Goal: Task Accomplishment & Management: Manage account settings

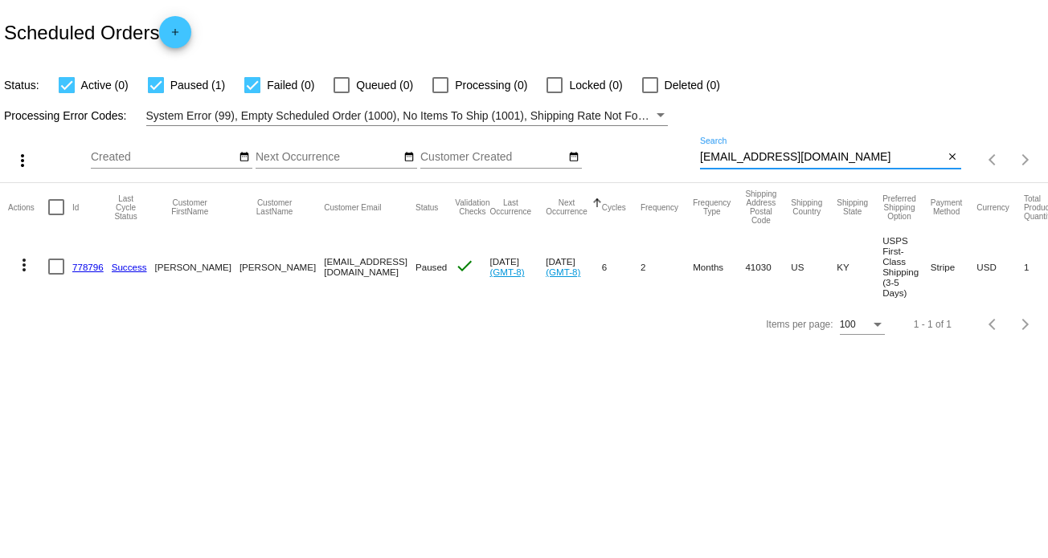
click at [779, 153] on input "[EMAIL_ADDRESS][DOMAIN_NAME]" at bounding box center [822, 157] width 244 height 13
paste input "amyhumphrey70@g"
type input "[EMAIL_ADDRESS][DOMAIN_NAME]"
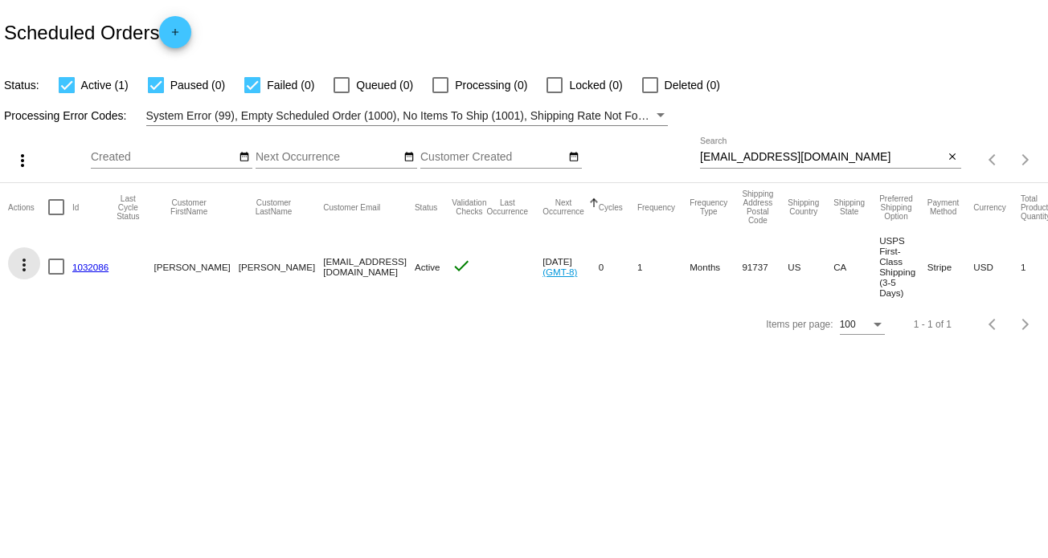
click at [21, 264] on mat-icon "more_vert" at bounding box center [23, 264] width 19 height 19
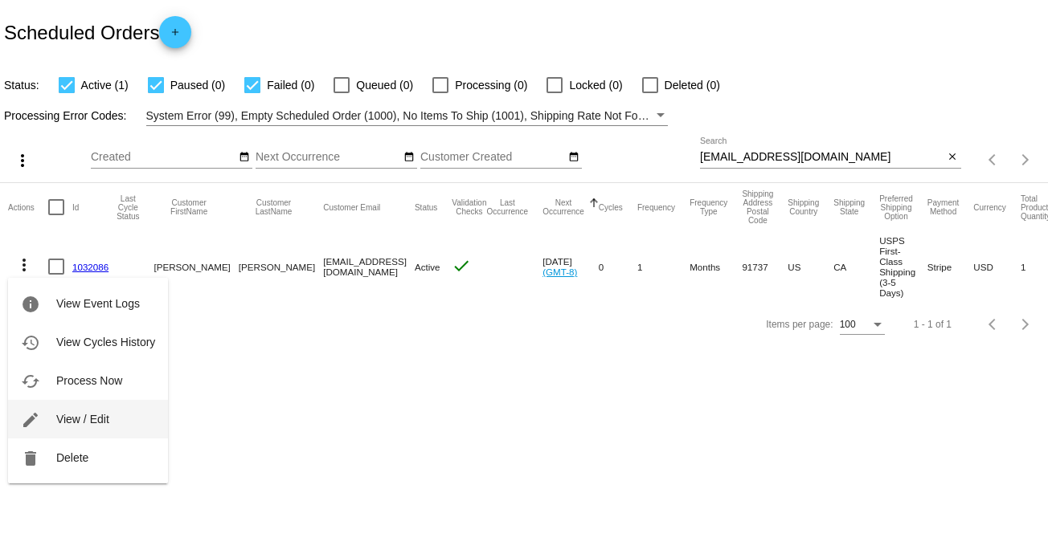
click at [78, 420] on span "View / Edit" at bounding box center [82, 419] width 53 height 13
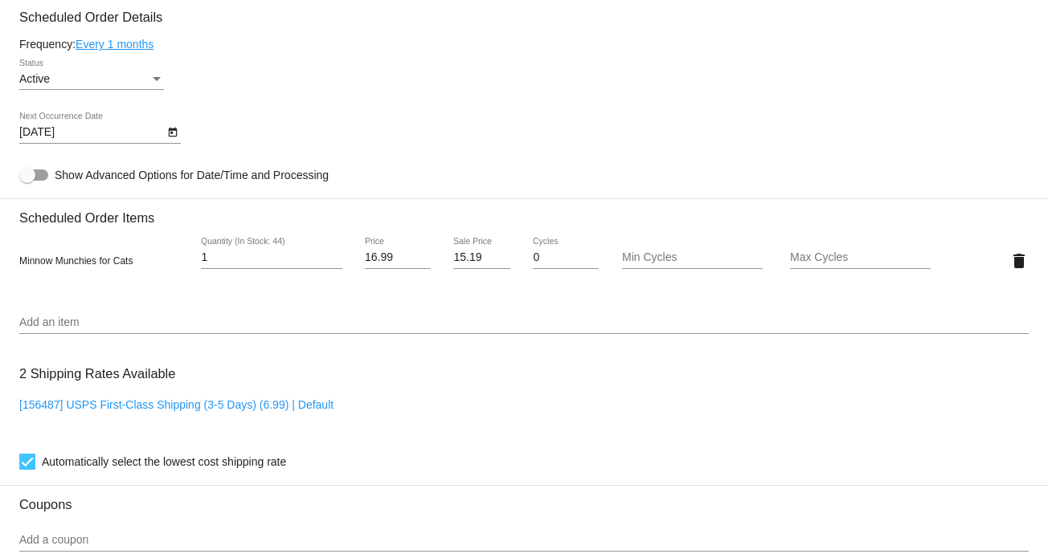
scroll to position [766, 0]
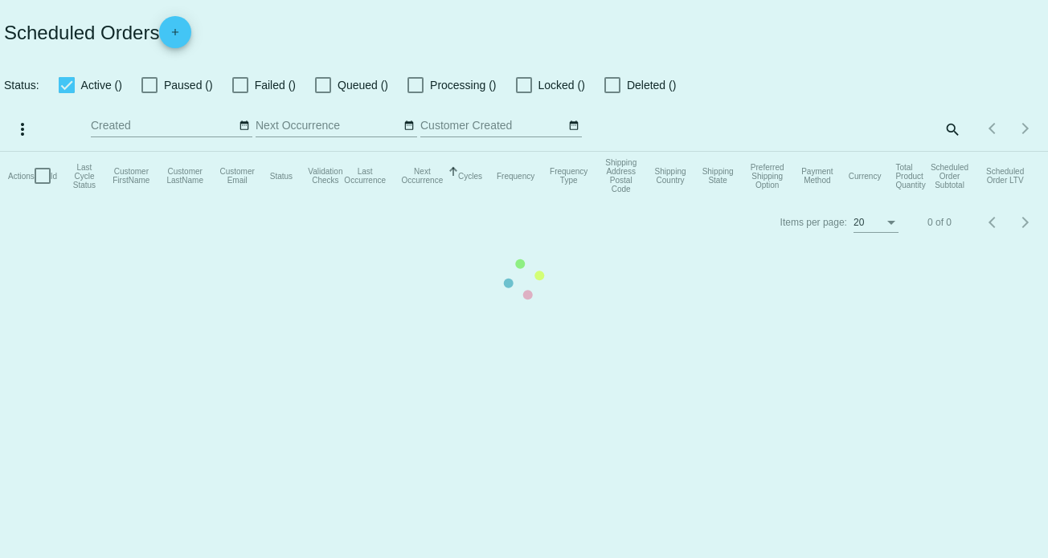
checkbox input "true"
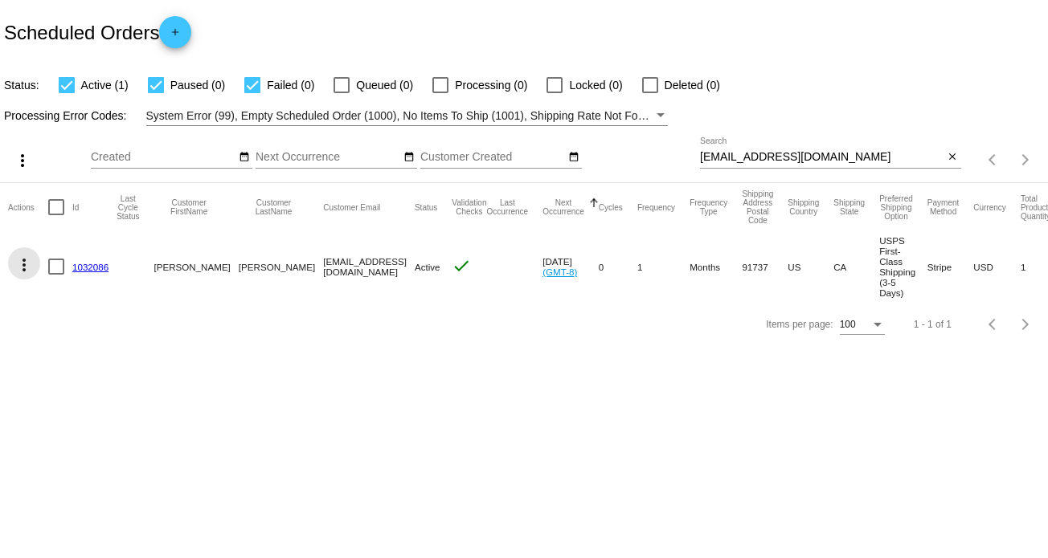
click at [24, 268] on mat-icon "more_vert" at bounding box center [23, 264] width 19 height 19
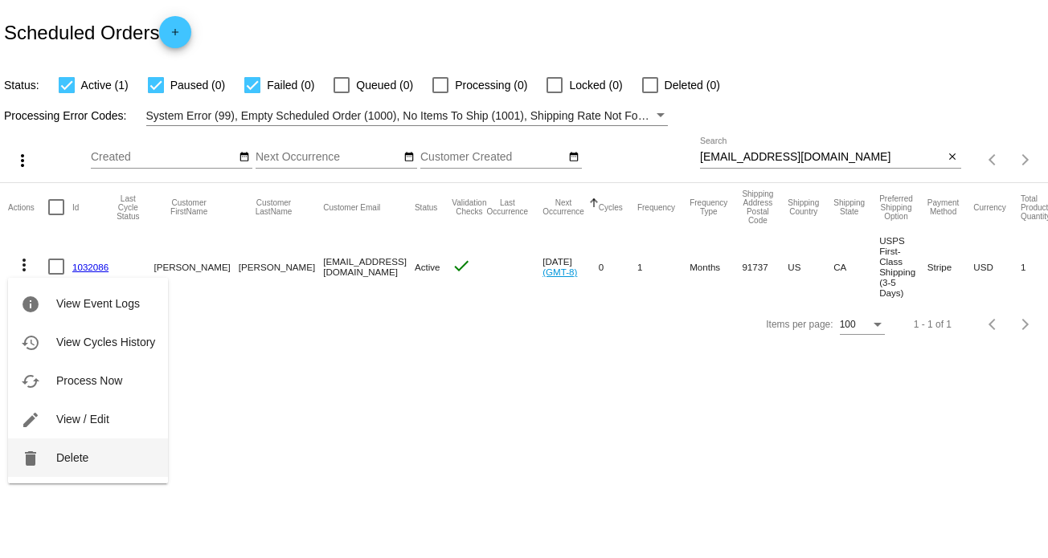
click at [76, 460] on span "Delete" at bounding box center [72, 458] width 32 height 13
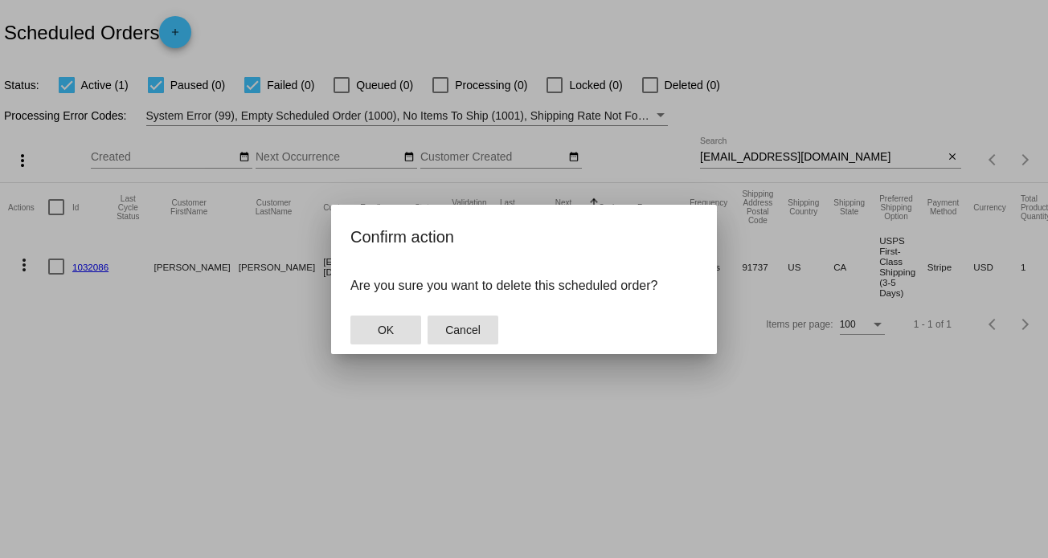
click at [466, 333] on span "Cancel" at bounding box center [462, 330] width 35 height 13
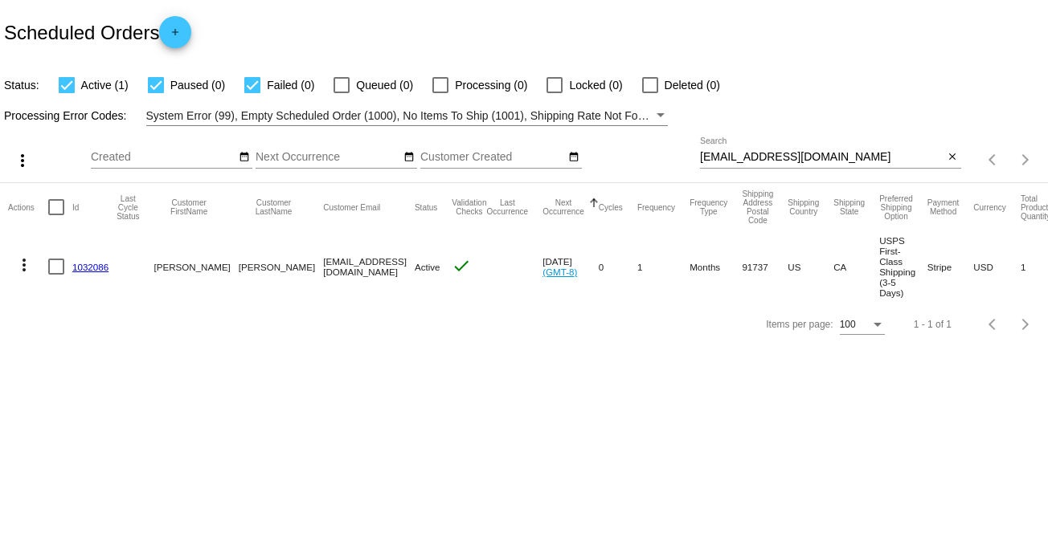
click at [22, 262] on mat-icon "more_vert" at bounding box center [23, 264] width 19 height 19
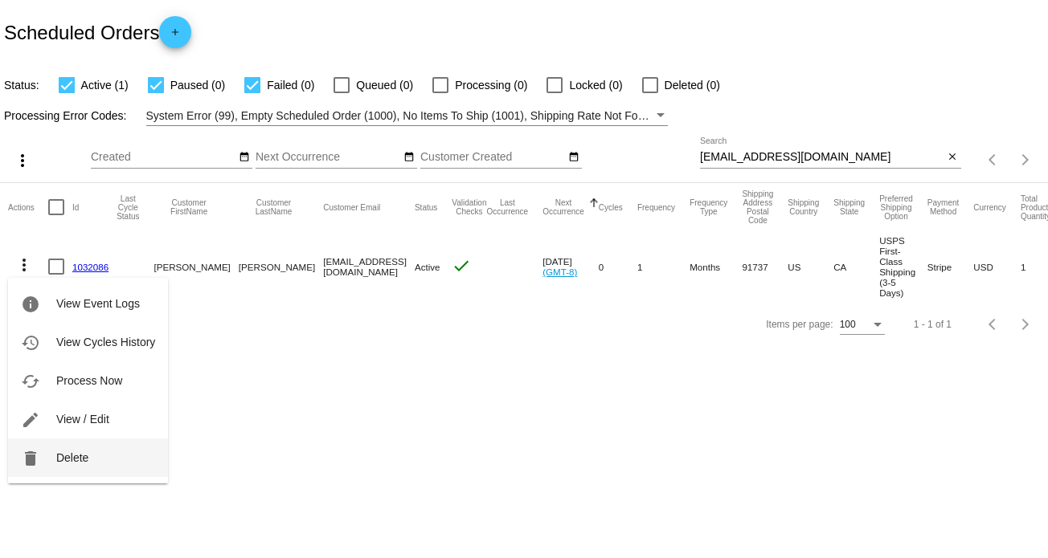
click at [80, 452] on span "Delete" at bounding box center [72, 458] width 32 height 13
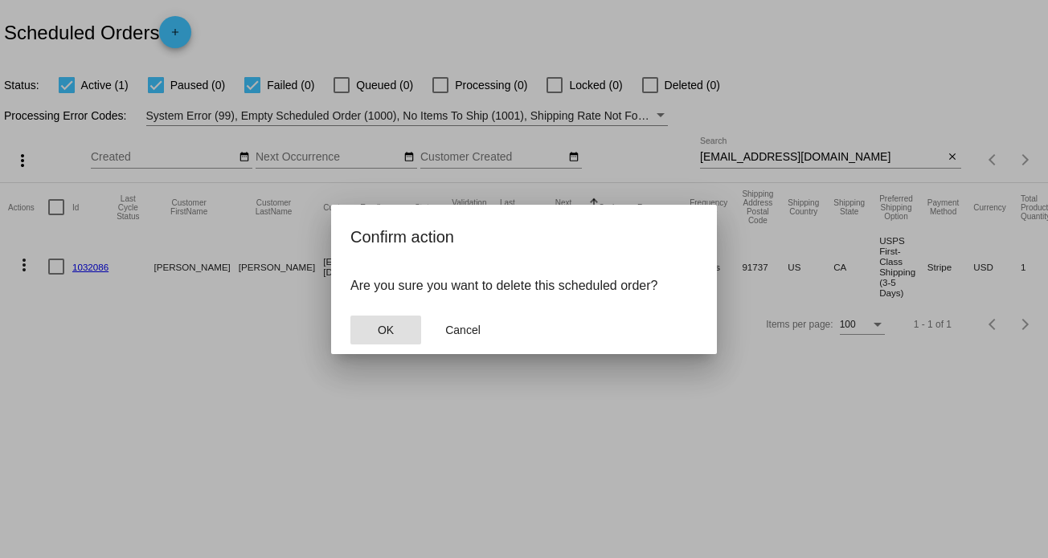
click at [391, 320] on button "OK" at bounding box center [385, 330] width 71 height 29
